Goal: Communication & Community: Answer question/provide support

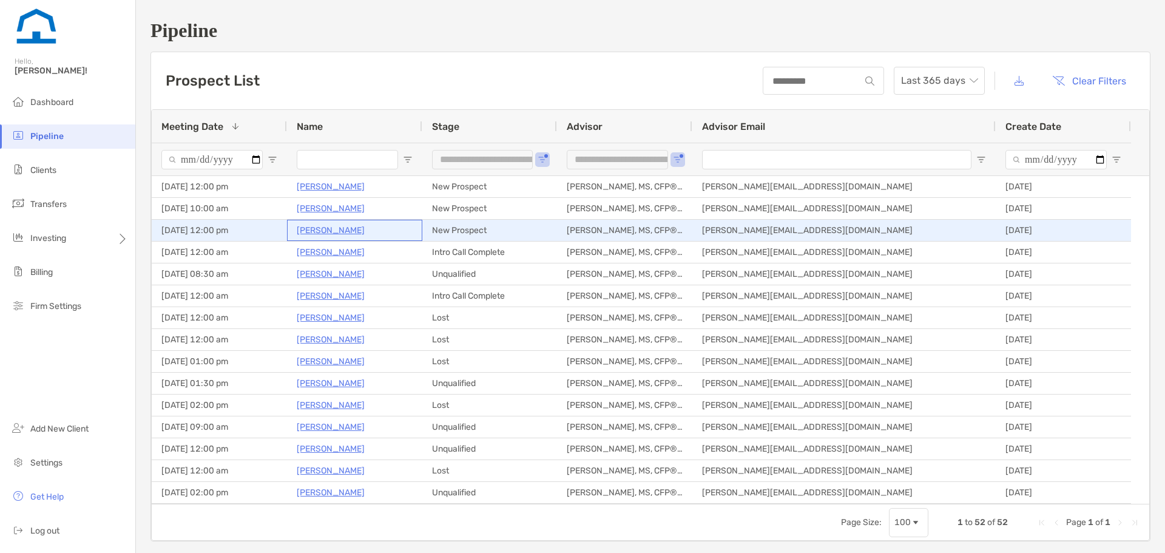
click at [309, 230] on p "[PERSON_NAME]" at bounding box center [331, 230] width 68 height 15
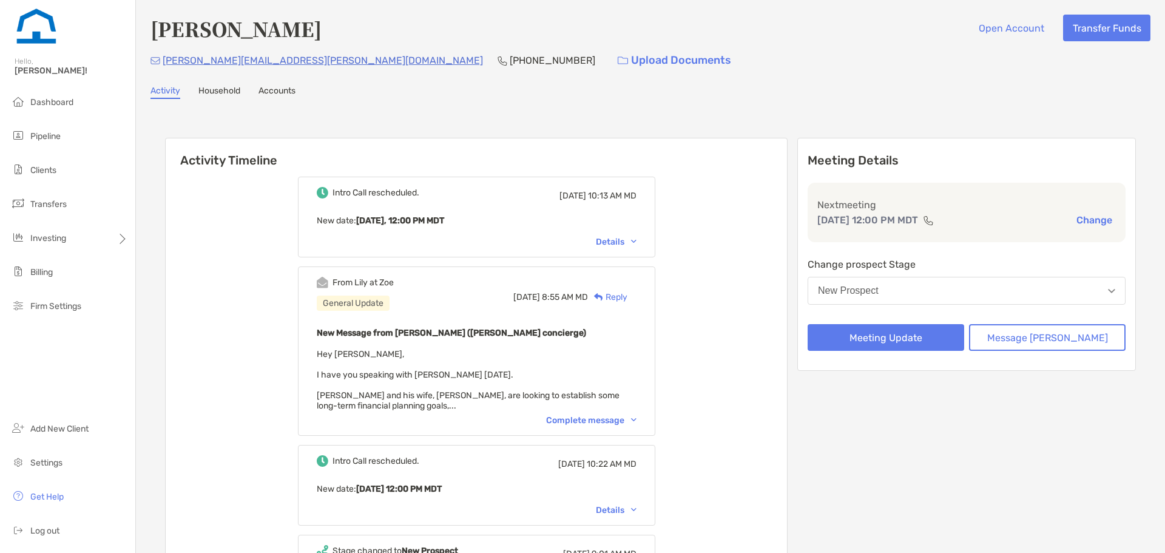
click at [592, 420] on div "Complete message" at bounding box center [591, 420] width 90 height 10
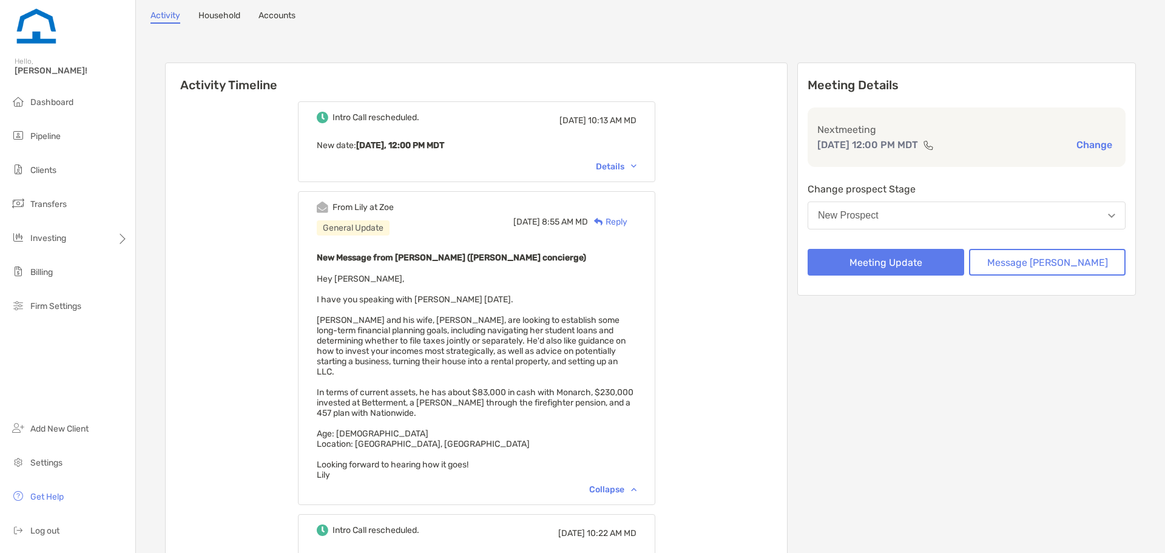
scroll to position [121, 0]
